Goal: Task Accomplishment & Management: Manage account settings

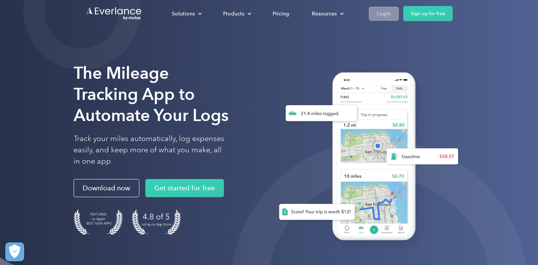
click at [384, 15] on div "Login" at bounding box center [384, 13] width 14 height 9
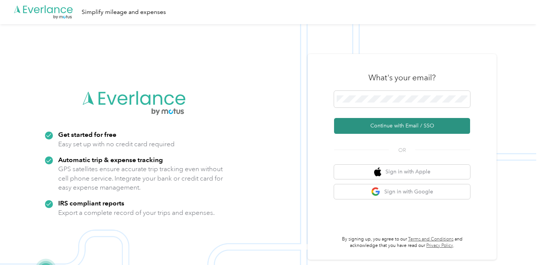
click at [378, 126] on button "Continue with Email / SSO" at bounding box center [402, 126] width 136 height 16
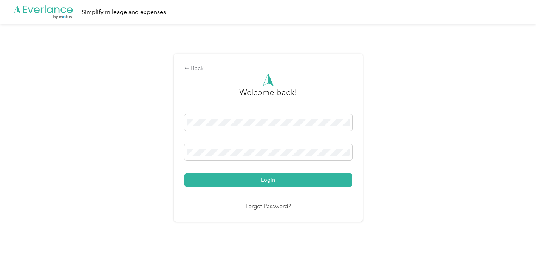
click at [270, 180] on button "Login" at bounding box center [268, 180] width 168 height 13
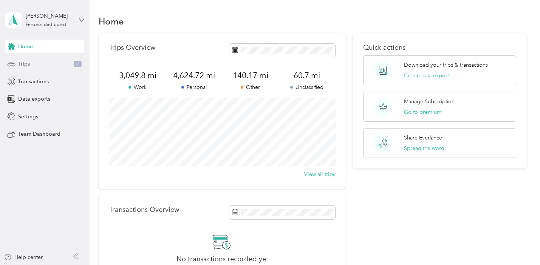
click at [39, 62] on div "Trips 7" at bounding box center [44, 64] width 79 height 14
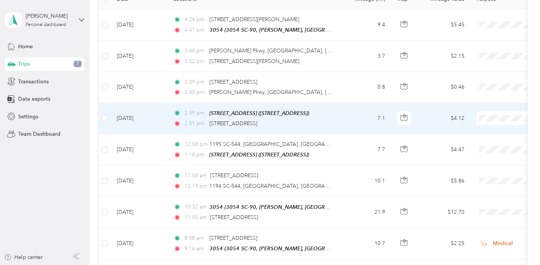
scroll to position [118, 0]
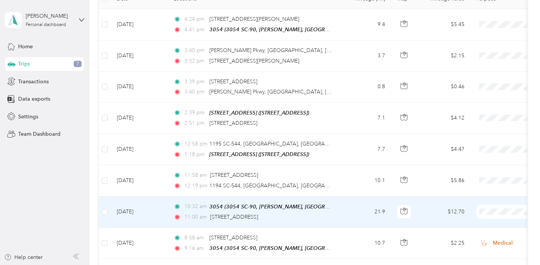
click at [488, 113] on span "Personal" at bounding box center [500, 117] width 70 height 8
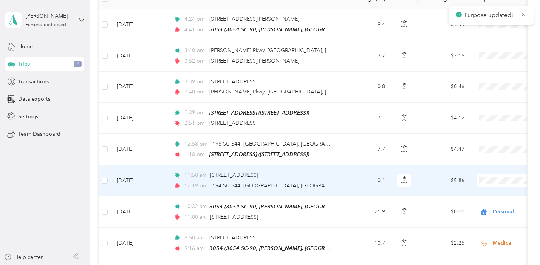
click at [483, 85] on span "Personal" at bounding box center [500, 86] width 70 height 8
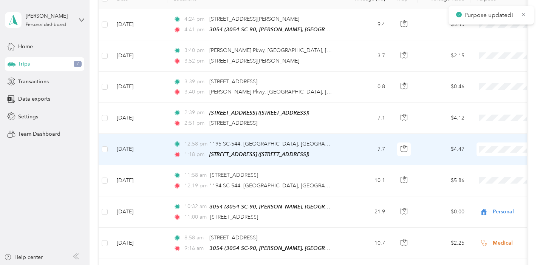
click at [481, 176] on span "Personal" at bounding box center [500, 176] width 70 height 8
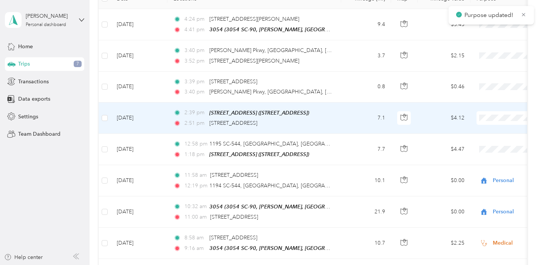
click at [485, 145] on span "Personal" at bounding box center [500, 144] width 70 height 8
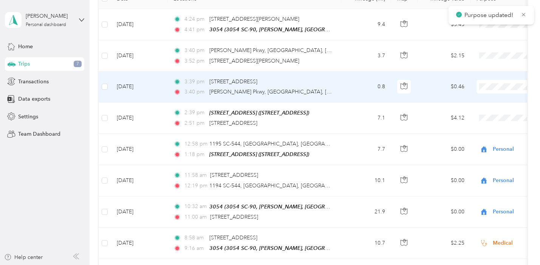
click at [487, 111] on span "Personal" at bounding box center [500, 114] width 70 height 8
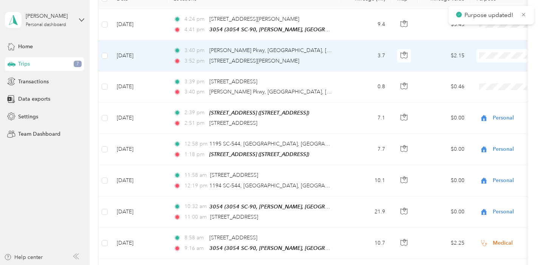
click at [482, 80] on span "Personal" at bounding box center [500, 83] width 70 height 8
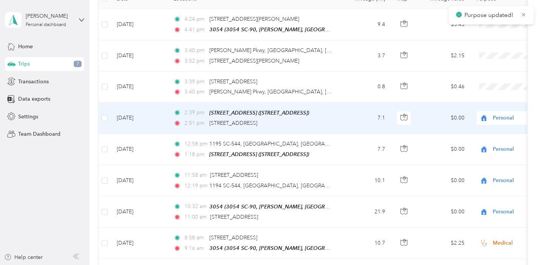
scroll to position [74, 0]
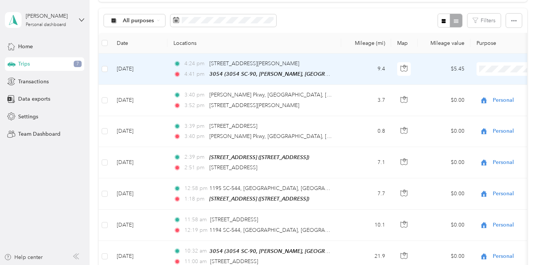
click at [490, 95] on span "Personal" at bounding box center [500, 95] width 70 height 8
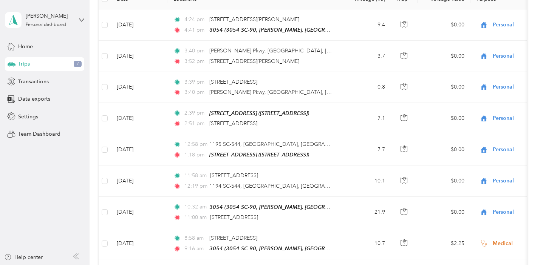
scroll to position [116, 0]
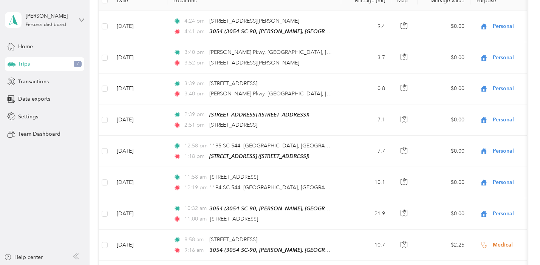
click at [82, 19] on icon at bounding box center [81, 19] width 5 height 5
click at [40, 62] on div "Log out" at bounding box center [85, 61] width 148 height 13
